Goal: Task Accomplishment & Management: Manage account settings

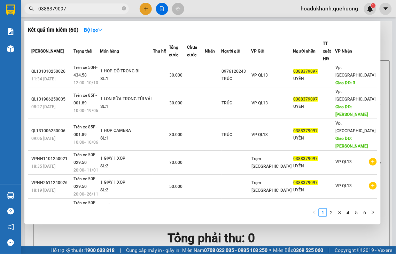
drag, startPoint x: 142, startPoint y: 10, endPoint x: 213, endPoint y: 2, distance: 71.4
click at [142, 10] on div at bounding box center [198, 127] width 396 height 254
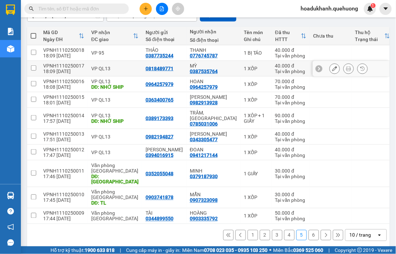
scroll to position [72, 0]
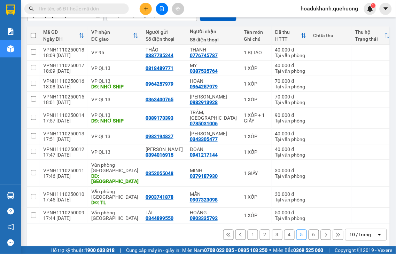
click at [308, 230] on button "6" at bounding box center [313, 235] width 10 height 10
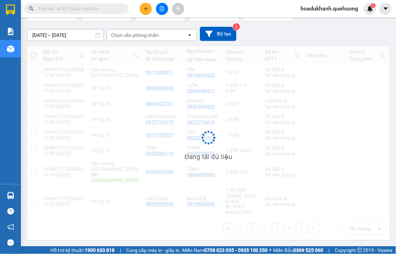
scroll to position [57, 0]
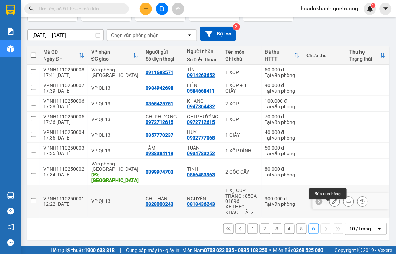
click at [330, 204] on button at bounding box center [335, 202] width 10 height 12
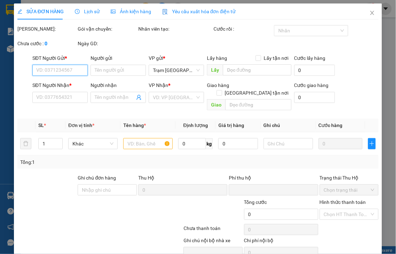
type input "0828000243"
type input "CHỊ THÂN"
type input "0818436243"
type input "NGUYÊN"
type input "0"
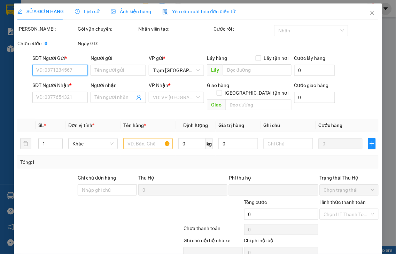
type input "300.000"
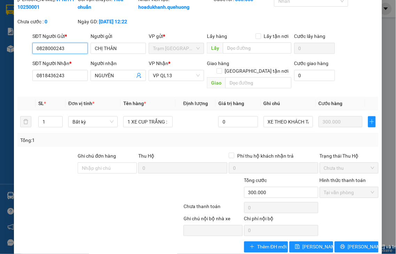
scroll to position [39, 0]
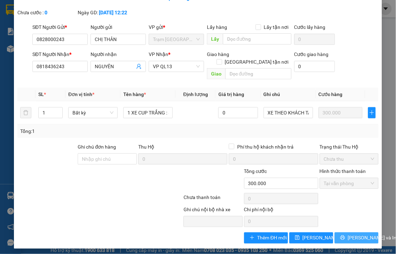
click at [348, 239] on span "Lưu và In" at bounding box center [372, 238] width 49 height 8
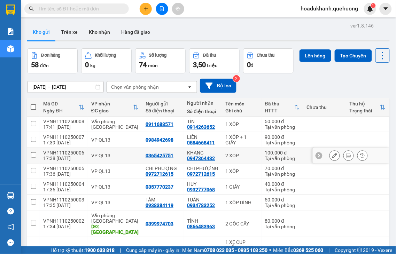
scroll to position [57, 0]
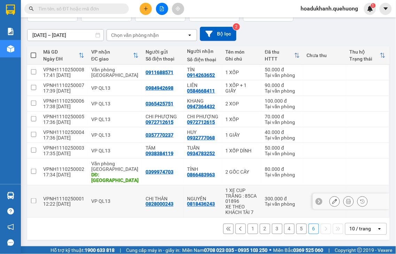
click at [346, 202] on icon at bounding box center [348, 201] width 5 height 5
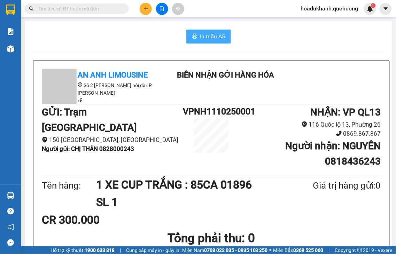
click at [206, 37] on span "In mẫu A5" at bounding box center [212, 36] width 25 height 9
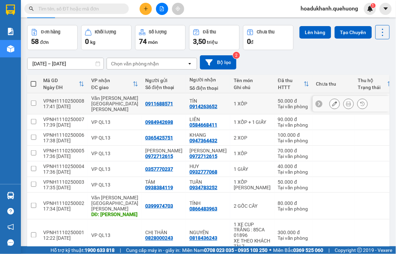
scroll to position [57, 0]
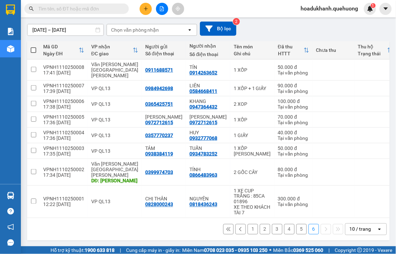
click at [285, 230] on button "4" at bounding box center [289, 229] width 10 height 10
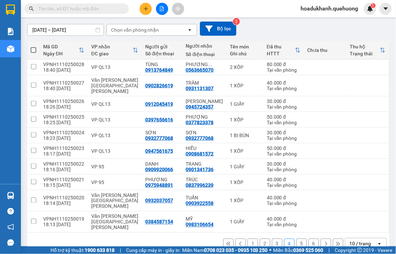
click at [272, 243] on button "3" at bounding box center [277, 244] width 10 height 10
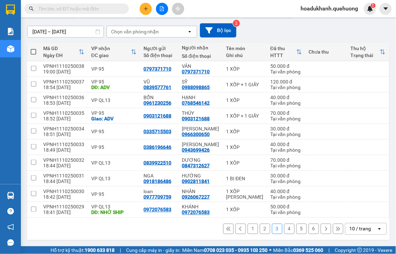
drag, startPoint x: 259, startPoint y: 245, endPoint x: 248, endPoint y: 238, distance: 13.1
click at [260, 234] on button "2" at bounding box center [265, 229] width 10 height 10
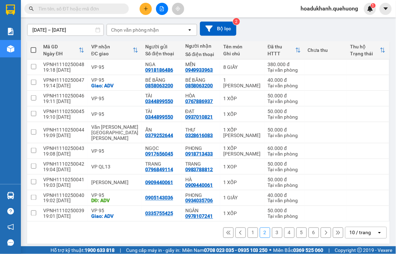
click at [247, 238] on button "1" at bounding box center [252, 233] width 10 height 10
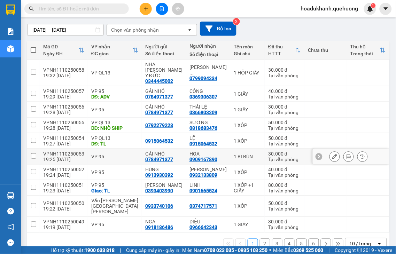
scroll to position [77, 0]
